Goal: Task Accomplishment & Management: Use online tool/utility

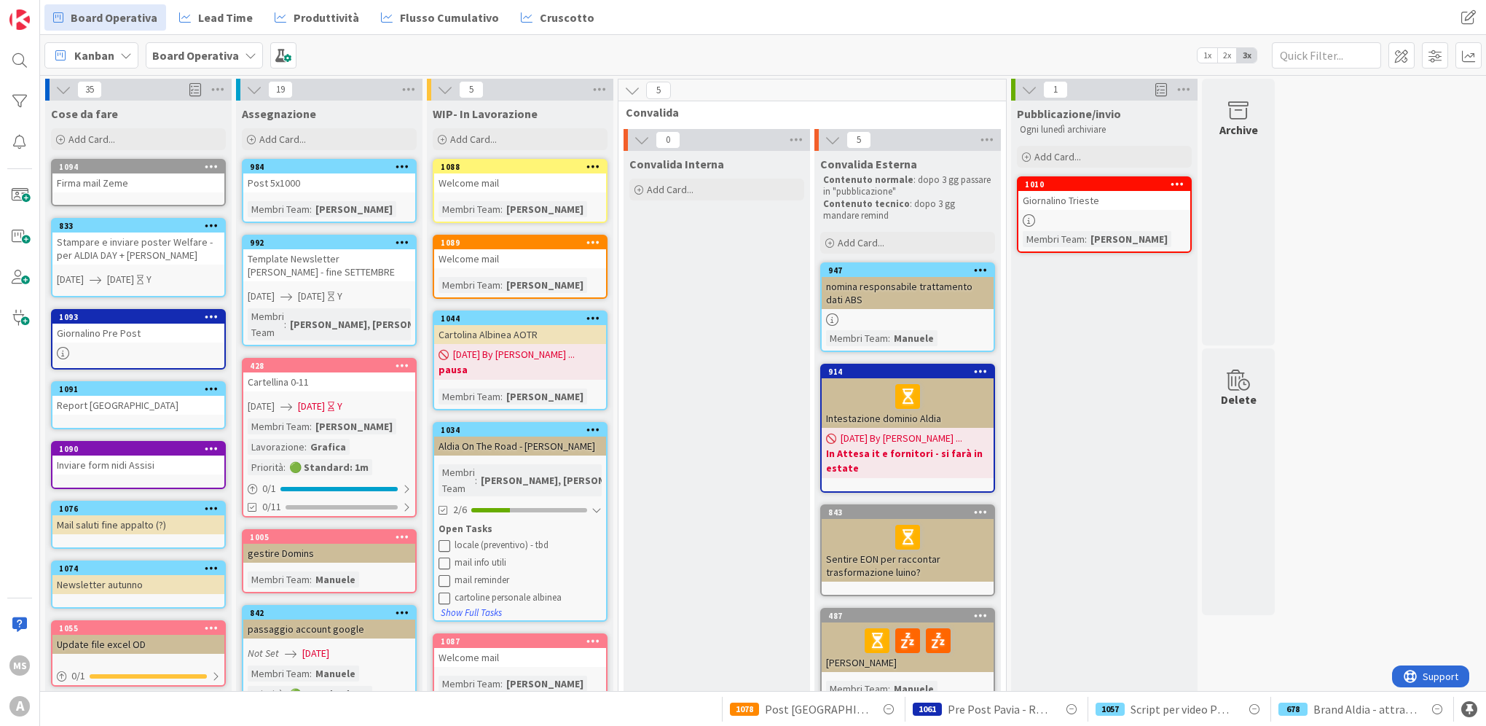
click at [128, 143] on div "Add Card..." at bounding box center [138, 139] width 175 height 22
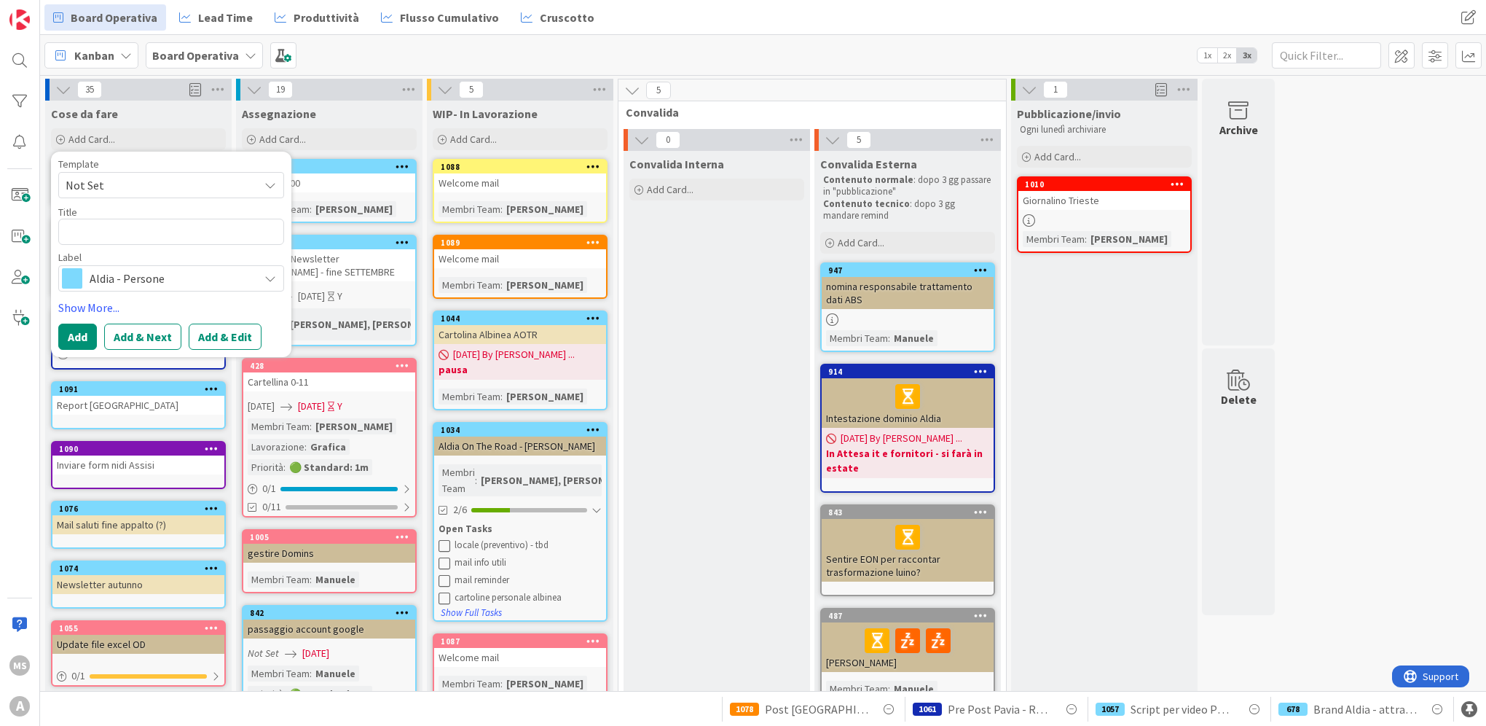
type textarea "x"
type textarea "U"
type textarea "x"
type textarea "Un"
type textarea "x"
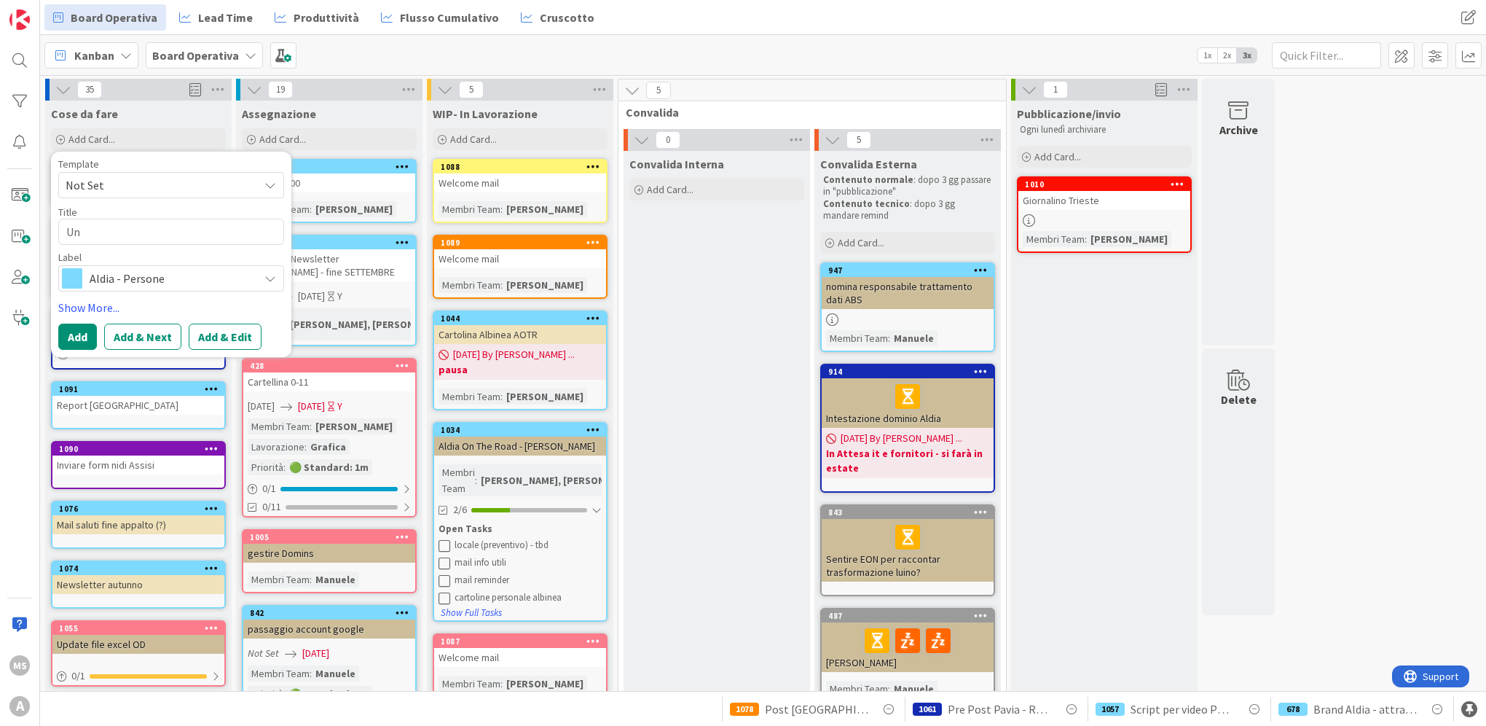
type textarea "Uno"
type textarea "x"
type textarea "Unob"
type textarea "x"
type textarea "Unobr"
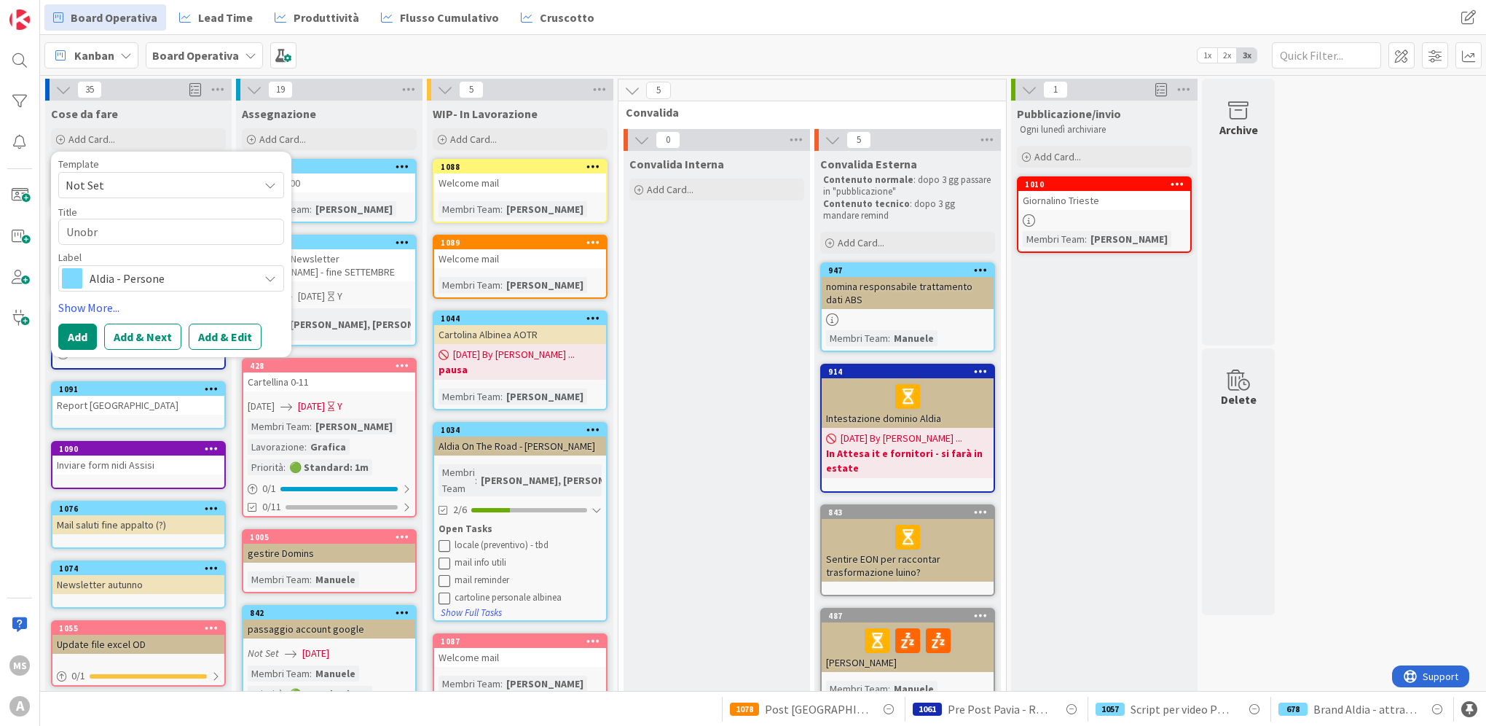
type textarea "x"
type textarea "Unobra"
type textarea "x"
type textarea "Unobrav"
type textarea "x"
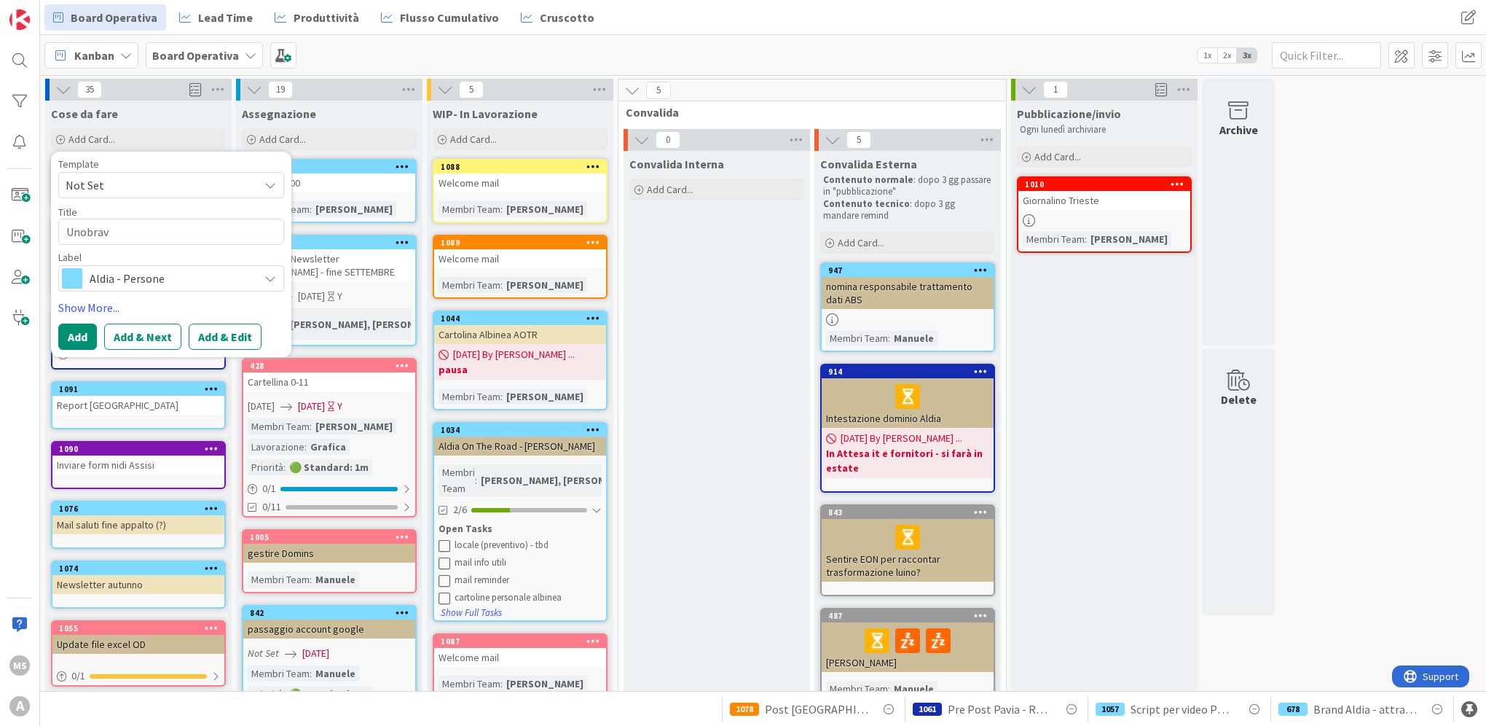
type textarea "Unobravo"
type textarea "x"
type textarea "Unobravo"
type textarea "x"
type textarea "Unobravo"
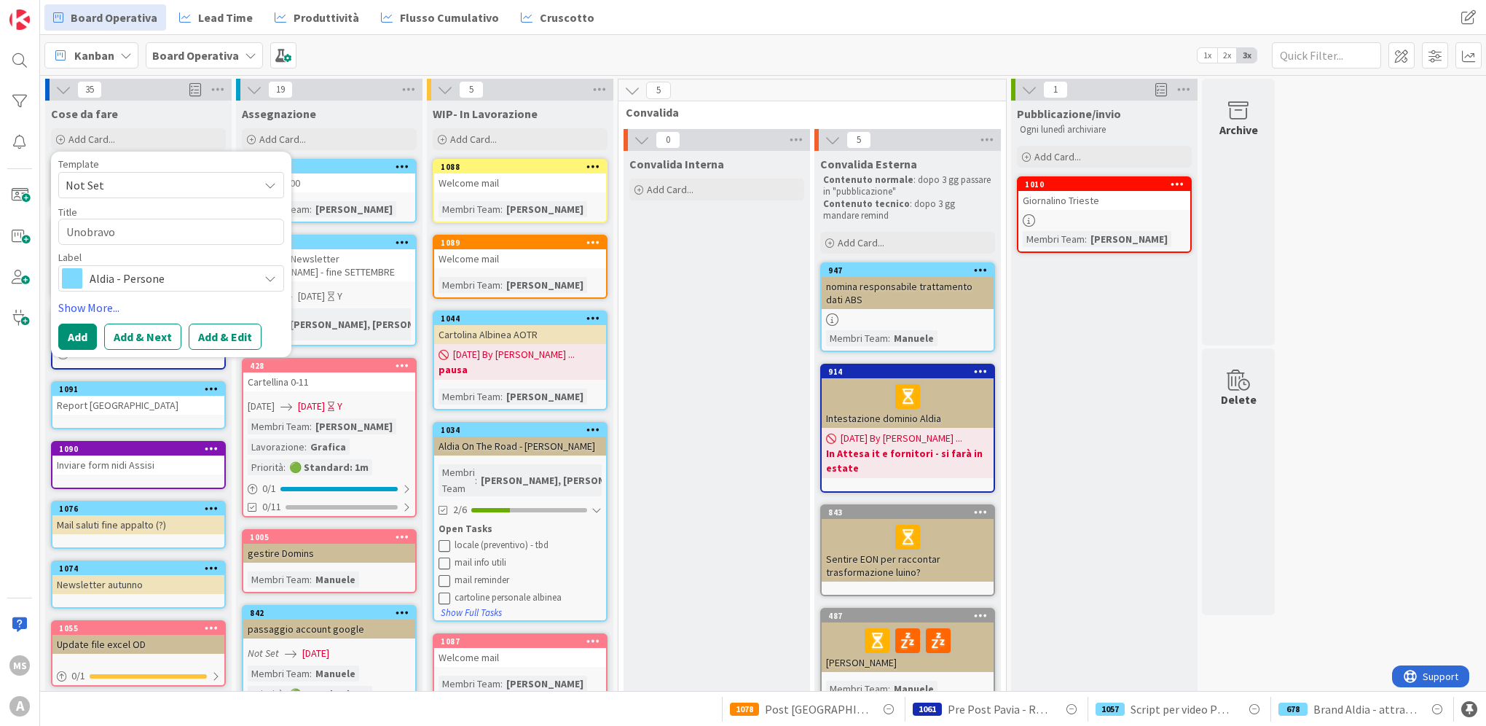
type textarea "x"
type textarea "Unobrav"
type textarea "x"
type textarea "Unobra"
type textarea "x"
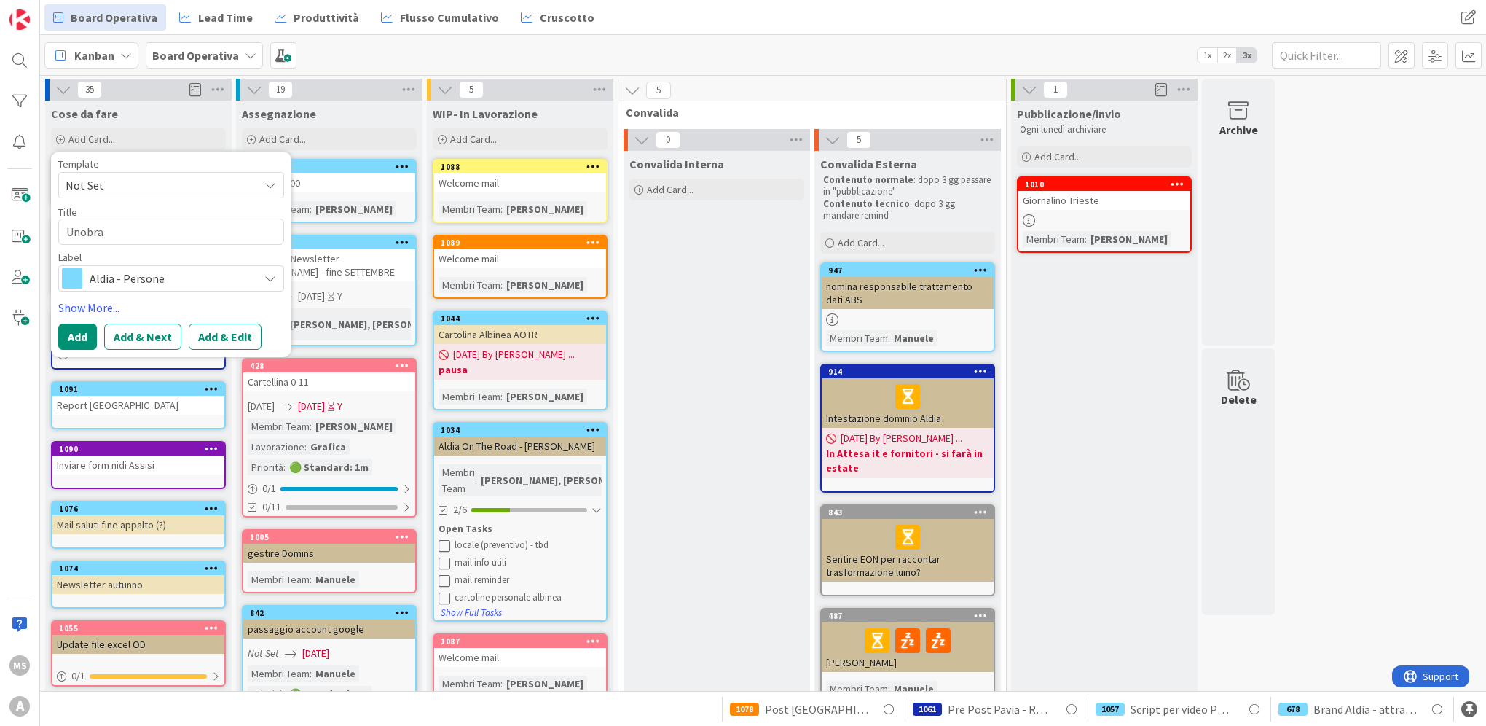
type textarea "Unobr"
type textarea "x"
type textarea "Unob"
type textarea "x"
type textarea "Uno"
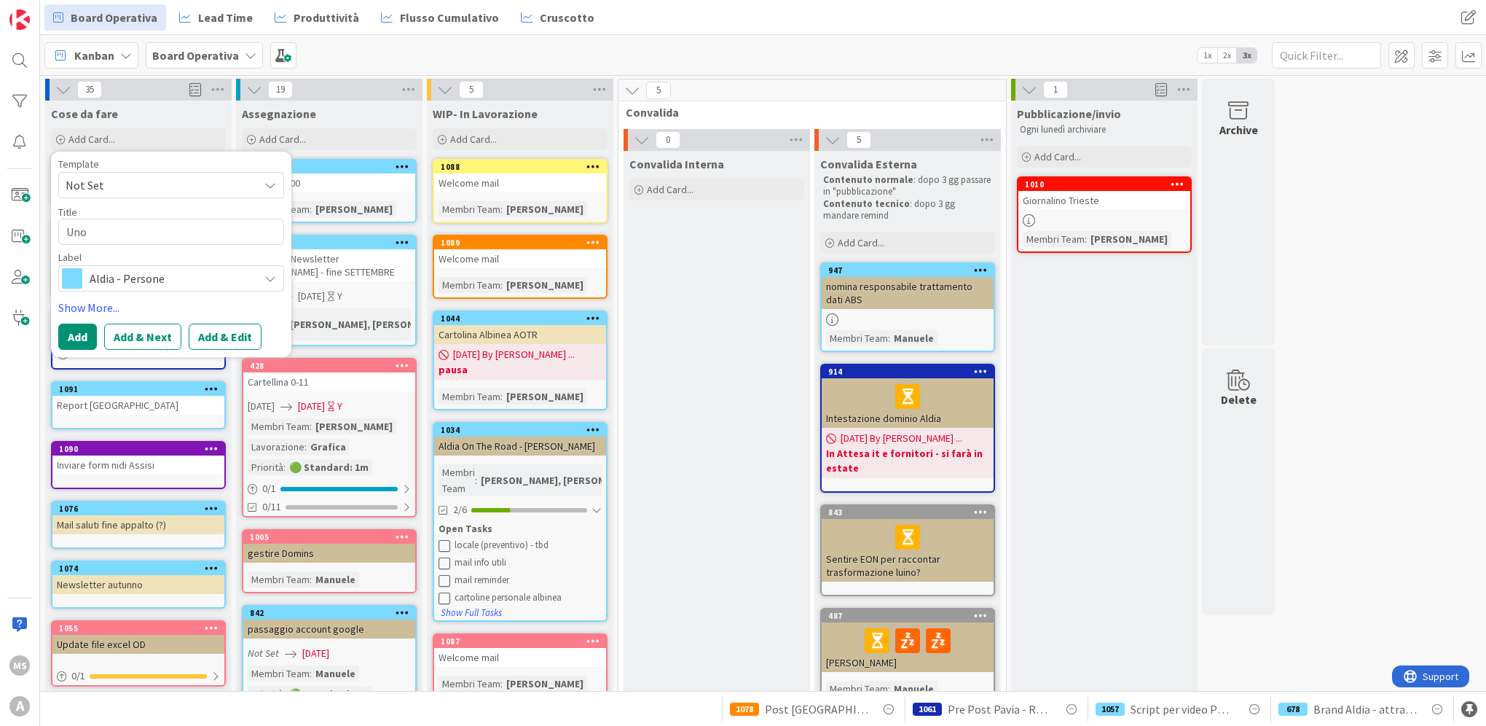
type textarea "x"
type textarea "Un"
type textarea "x"
type textarea "U"
